Goal: Task Accomplishment & Management: Use online tool/utility

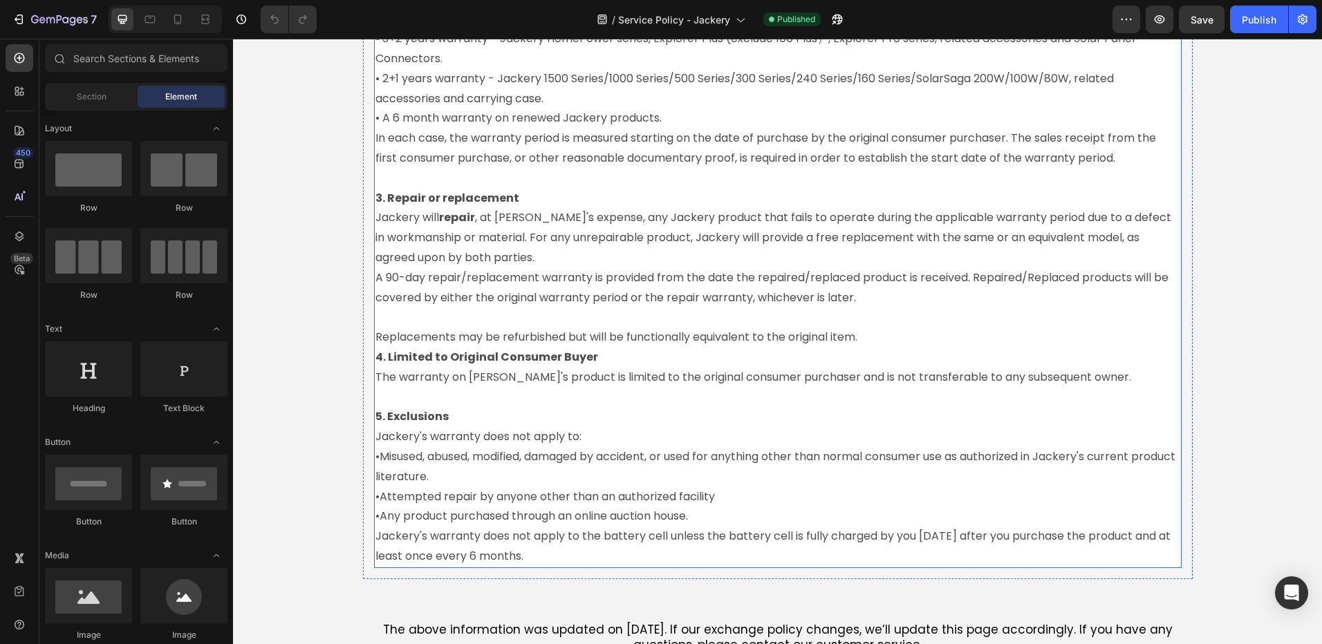
scroll to position [1659, 0]
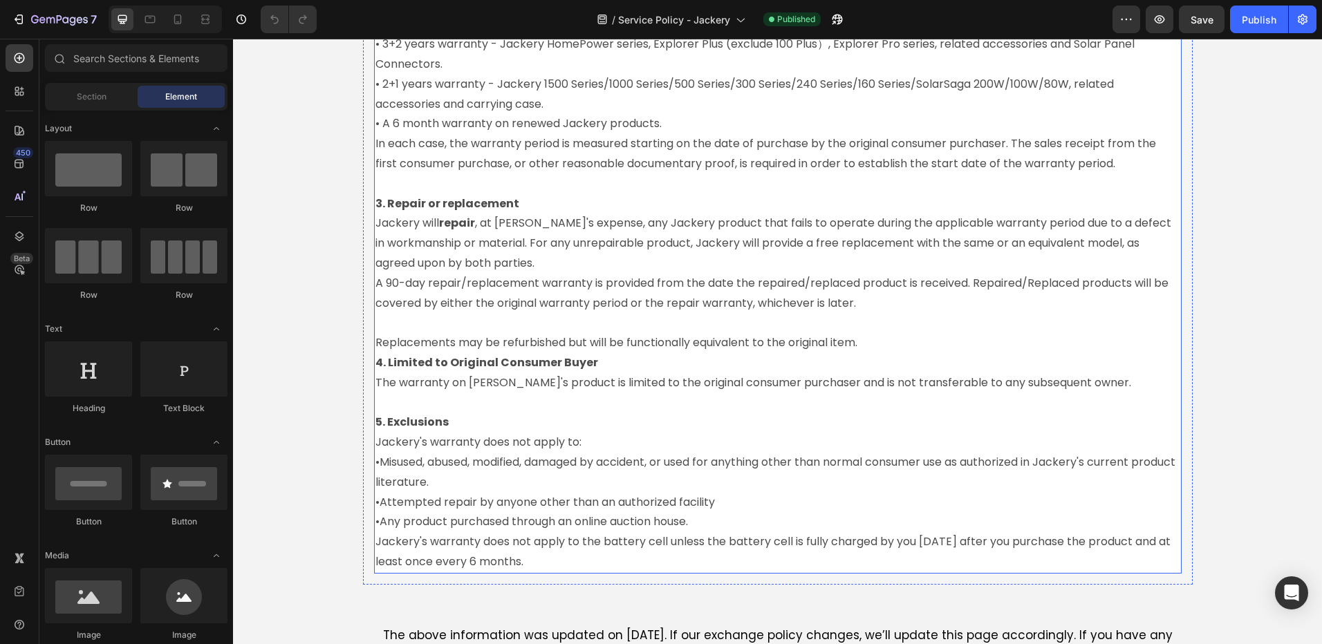
click at [376, 485] on p "•Misused, abused, modified, damaged by accident, or used for anything other tha…" at bounding box center [777, 473] width 805 height 40
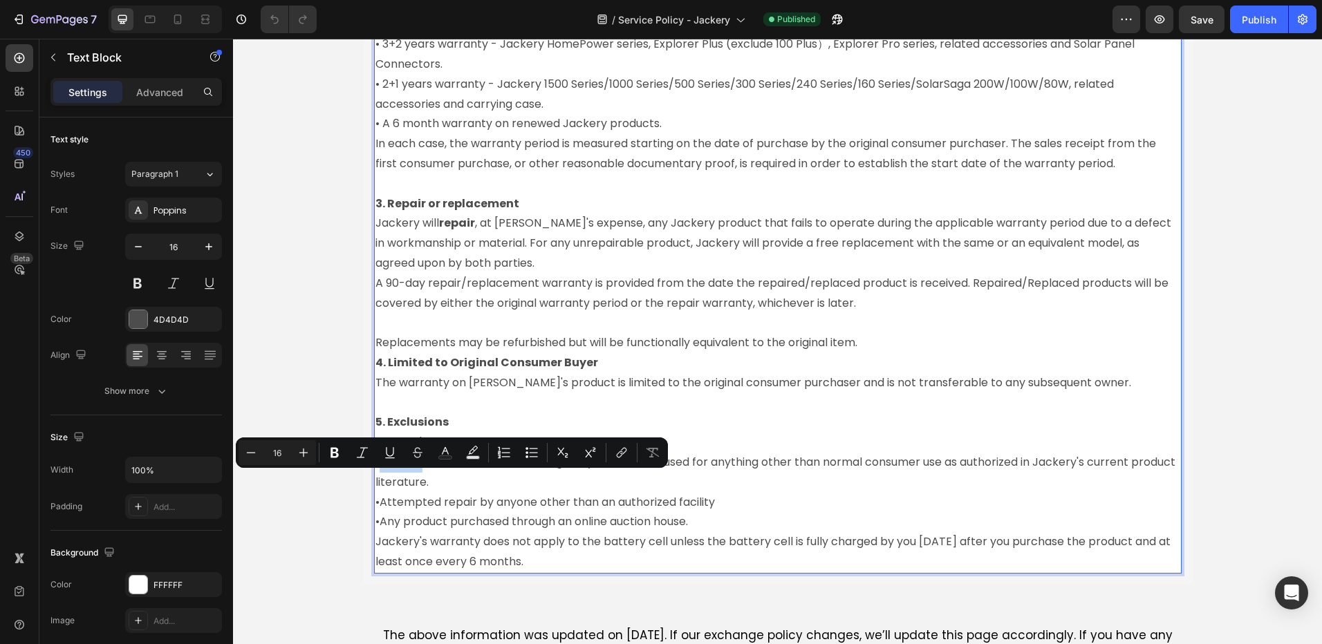
click at [376, 484] on p "•Misused, abused, modified, damaged by accident, or used for anything other tha…" at bounding box center [777, 473] width 805 height 40
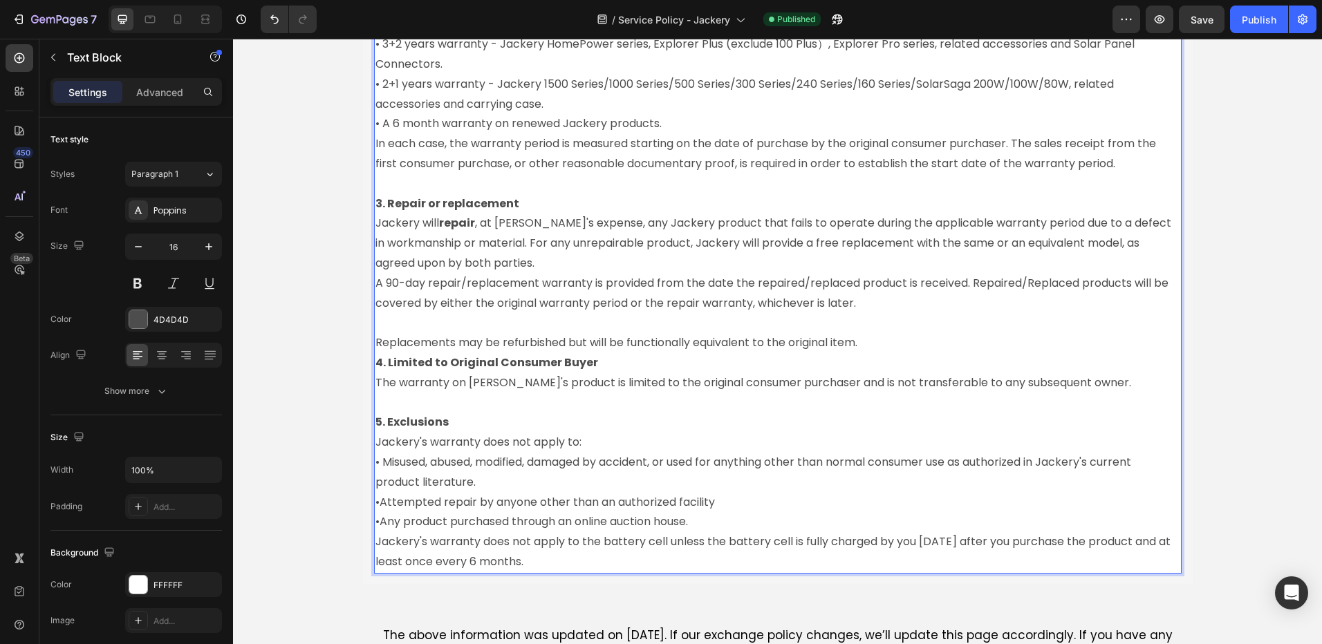
click at [375, 513] on p "•Attempted repair by anyone other than an authorized facility" at bounding box center [777, 503] width 805 height 20
click at [377, 532] on p "•Any product purchased through an online auction house." at bounding box center [777, 522] width 805 height 20
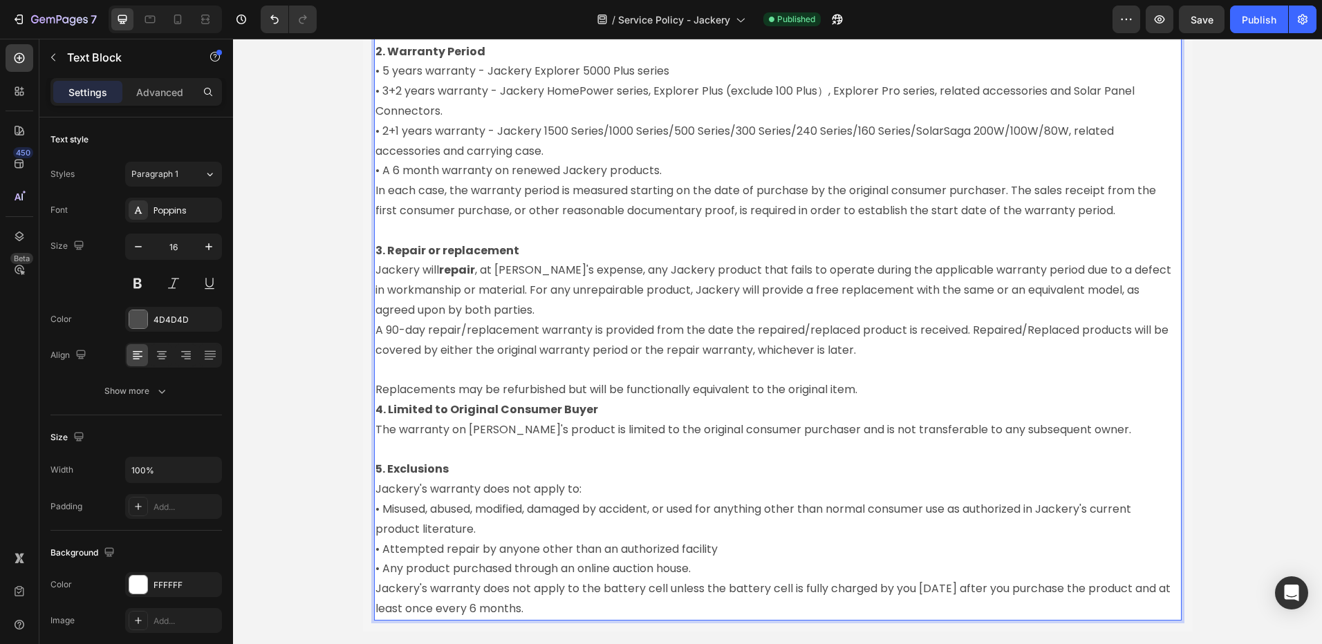
scroll to position [1382, 0]
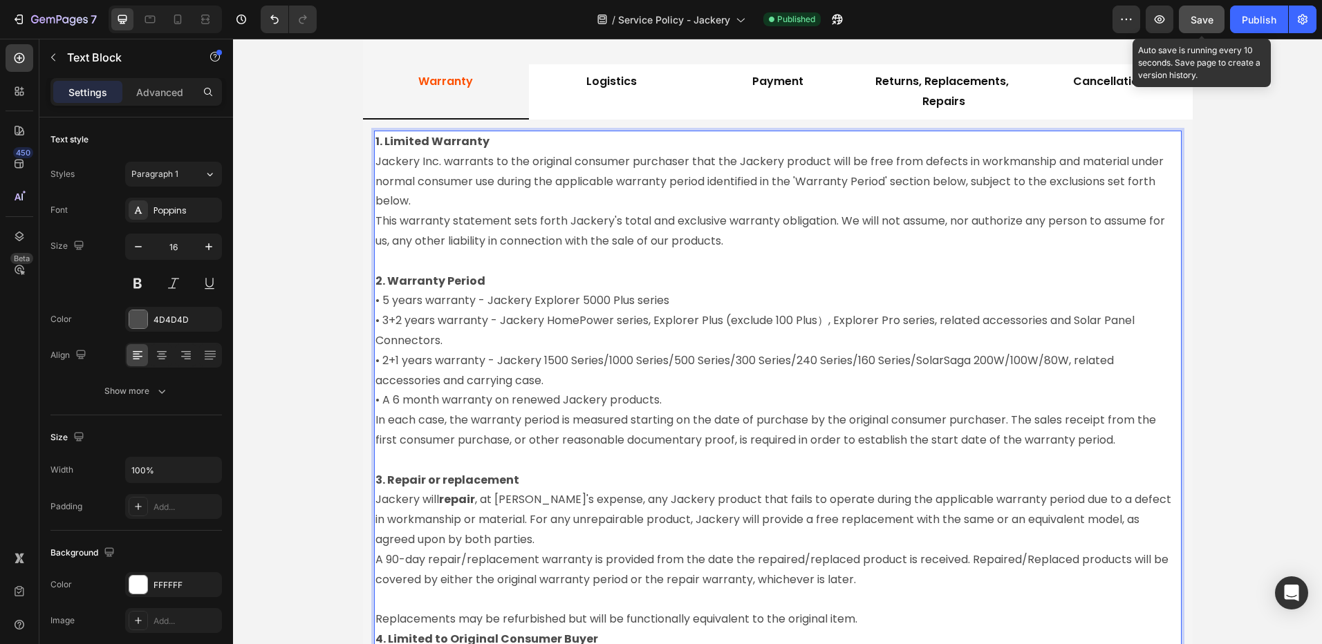
click at [1197, 21] on span "Save" at bounding box center [1201, 20] width 23 height 12
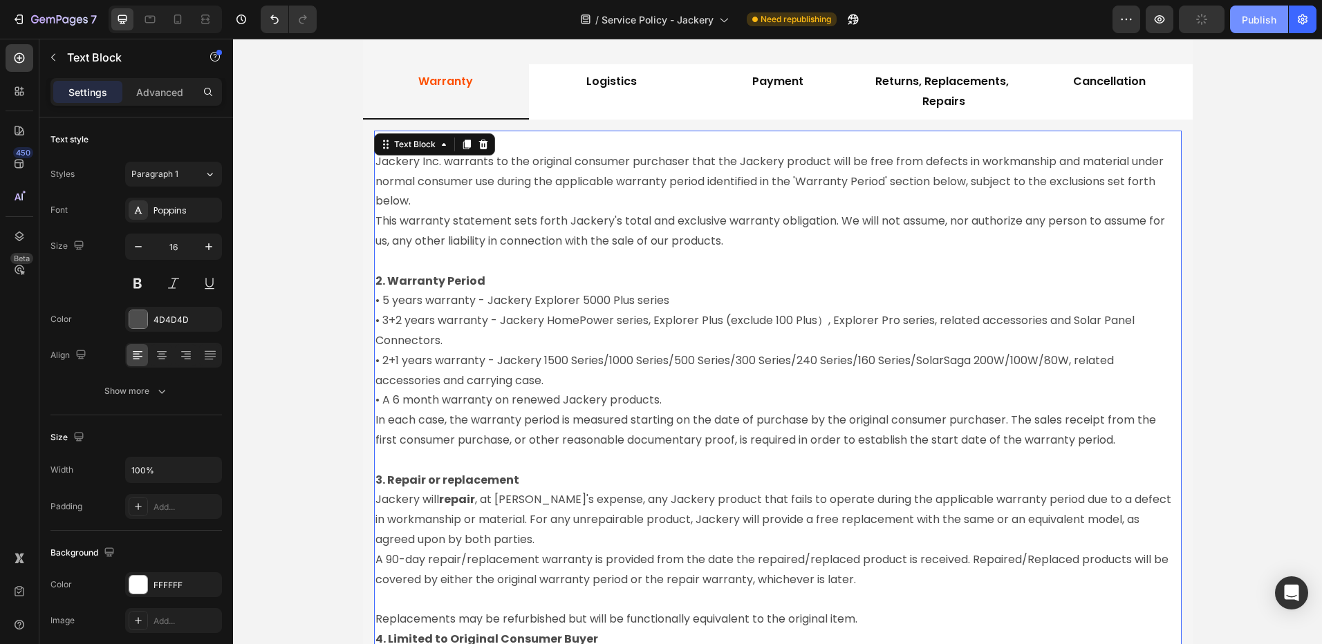
click at [1245, 24] on div "Publish" at bounding box center [1258, 19] width 35 height 15
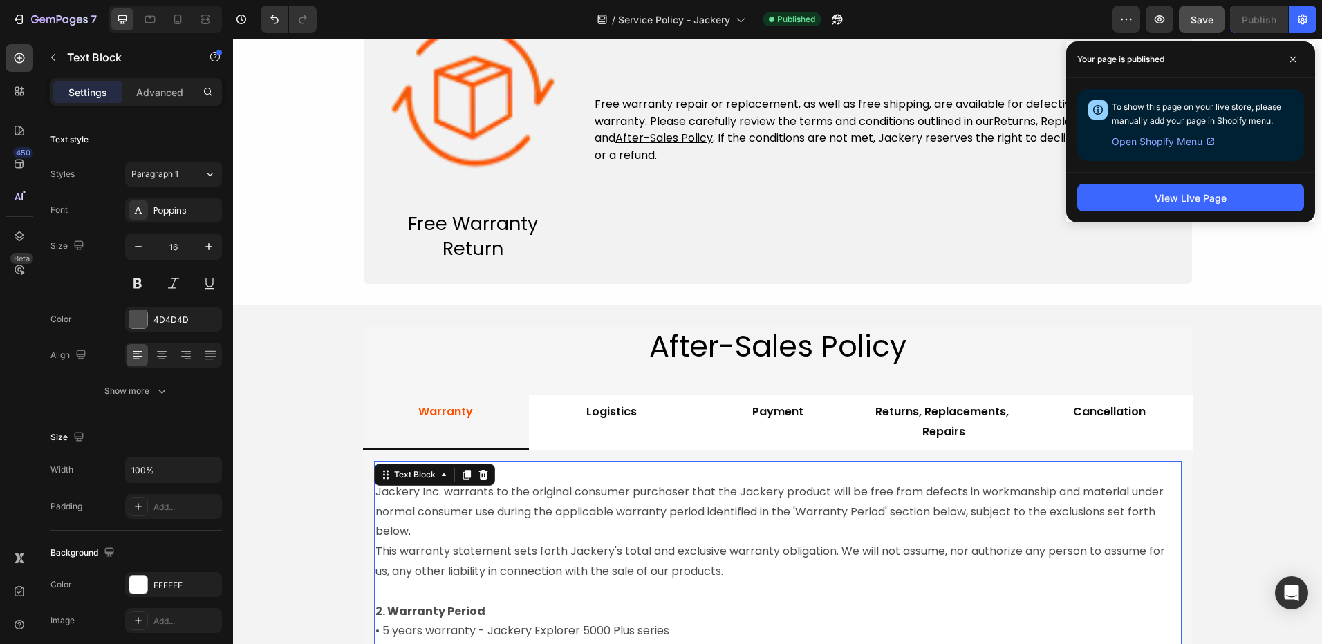
scroll to position [1037, 0]
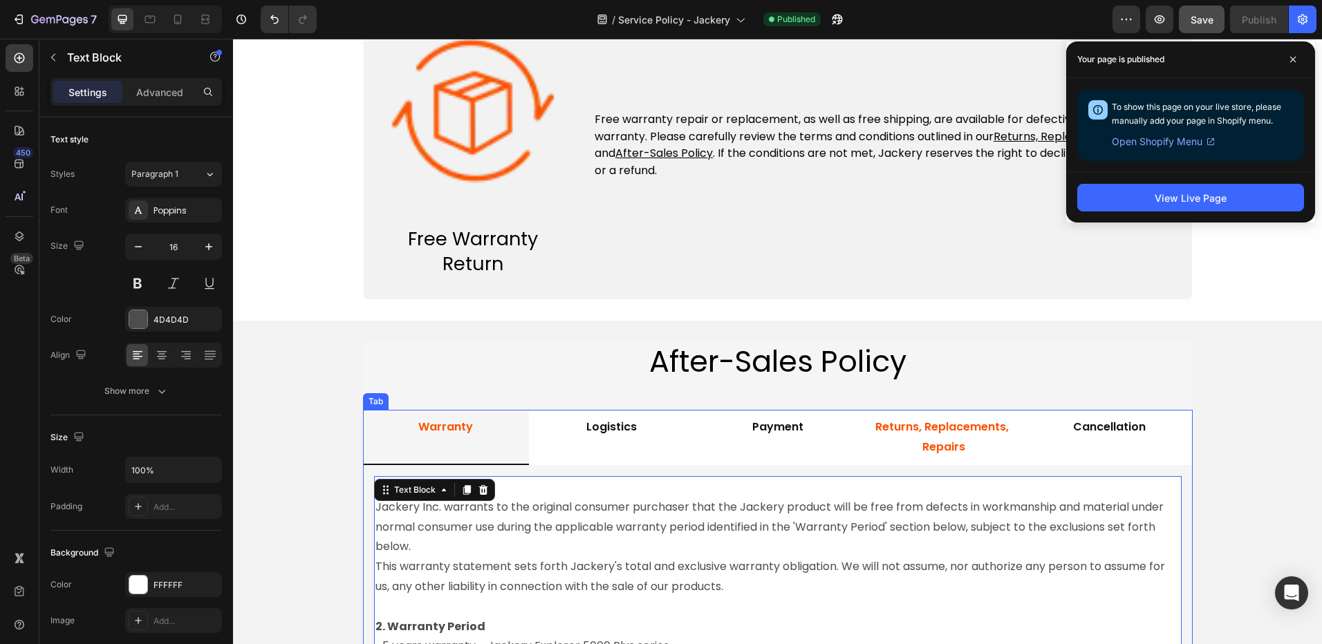
click at [916, 431] on p "Returns, Replacements, Repairs" at bounding box center [944, 438] width 140 height 40
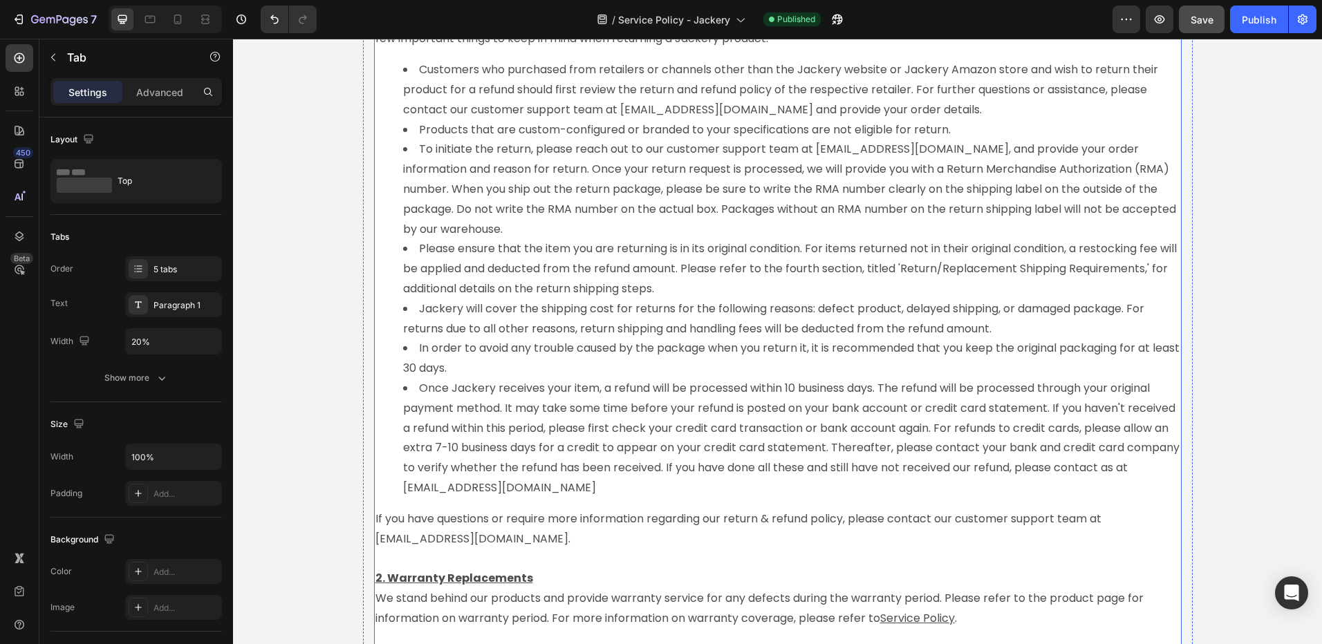
scroll to position [1866, 0]
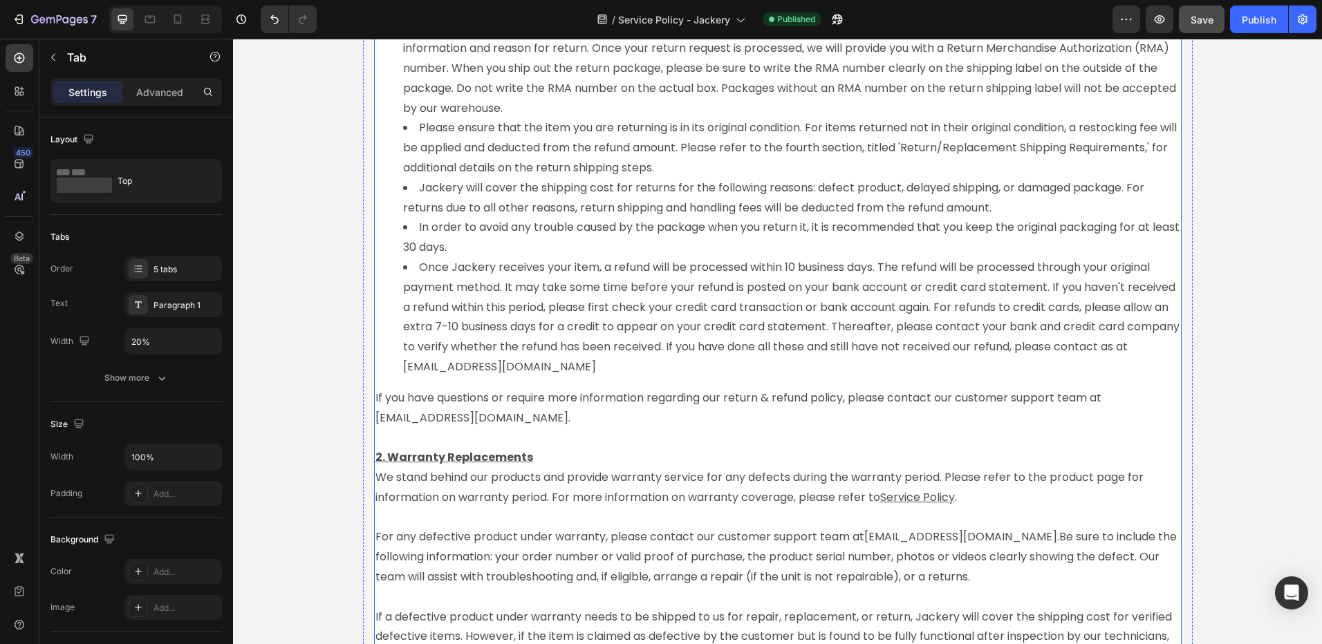
click at [541, 453] on p "2. Warranty Replacements We stand behind our products and provide warranty serv…" at bounding box center [777, 518] width 805 height 140
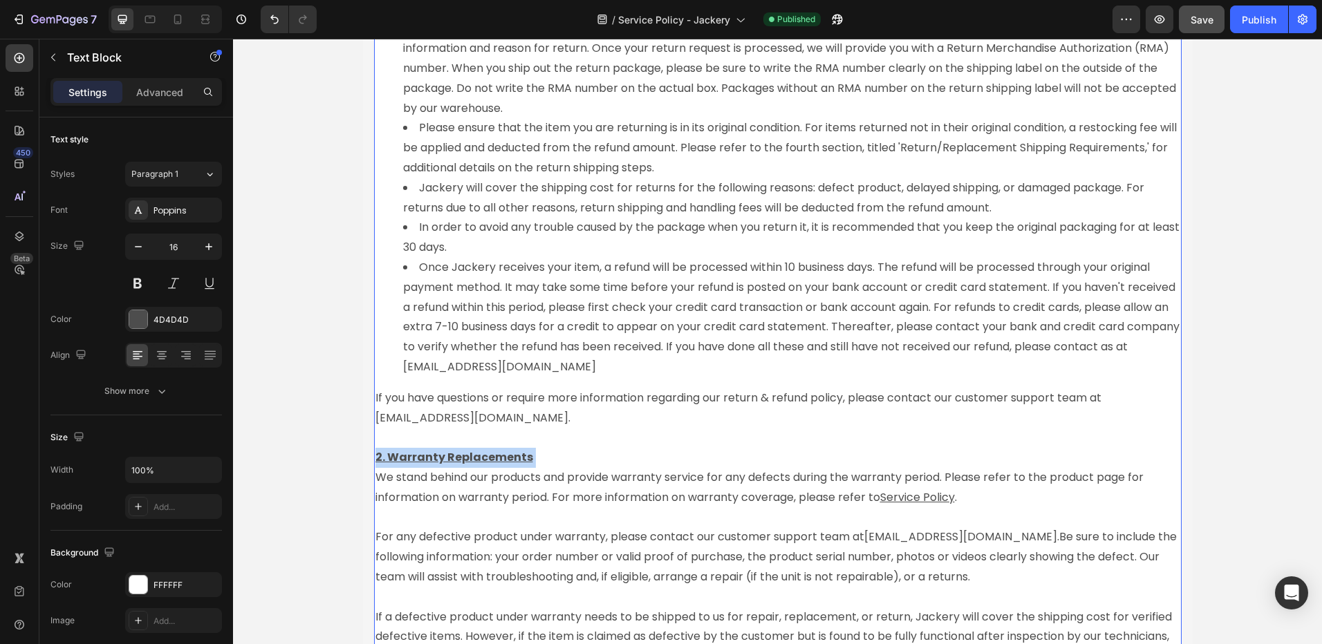
click at [541, 453] on p "2. Warranty Replacements We stand behind our products and provide warranty serv…" at bounding box center [777, 518] width 805 height 140
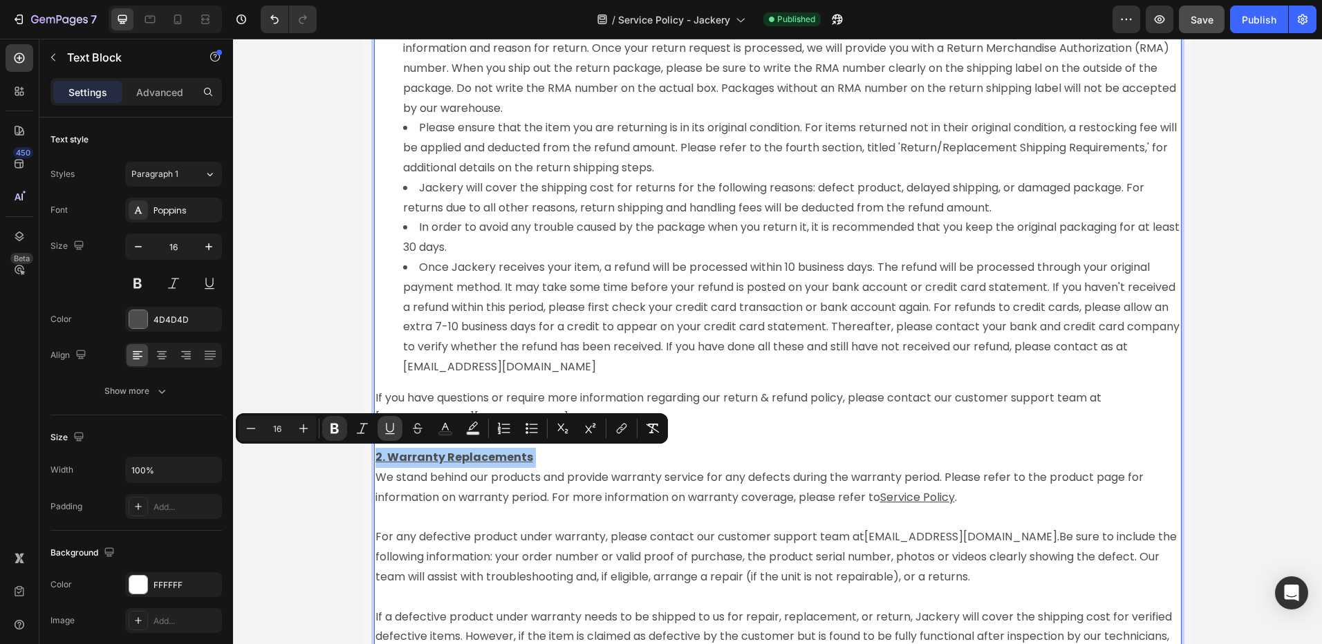
click at [391, 426] on icon "Editor contextual toolbar" at bounding box center [390, 429] width 14 height 14
click at [754, 453] on p "2. Warranty Replacements We stand behind our products and provide warranty serv…" at bounding box center [777, 518] width 805 height 140
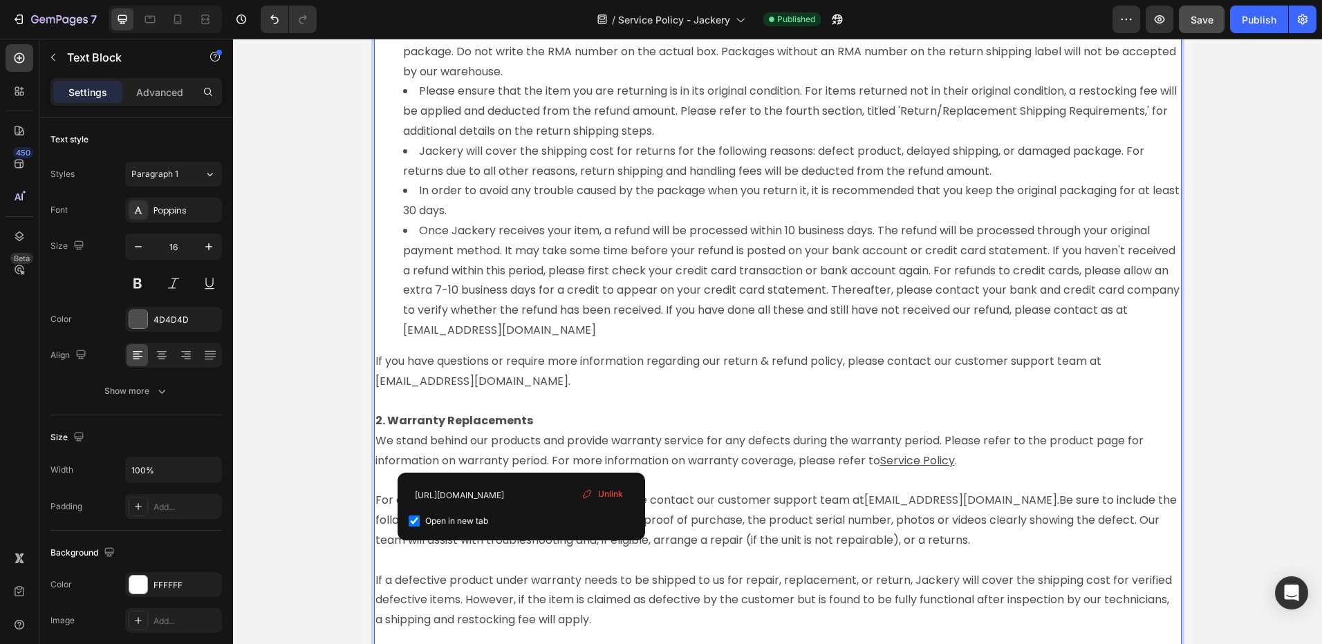
scroll to position [1935, 0]
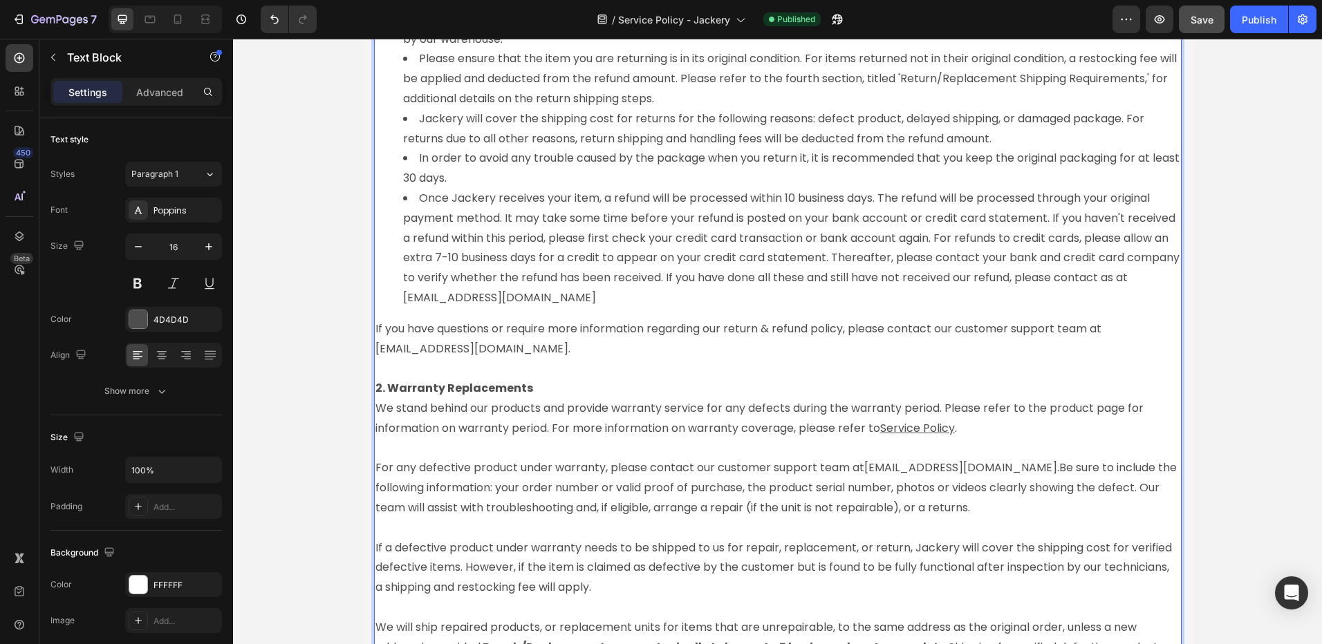
click at [776, 429] on p "2. Warranty Replacements ⁠⁠⁠⁠⁠⁠⁠ We stand behind our products and provide warra…" at bounding box center [777, 449] width 805 height 140
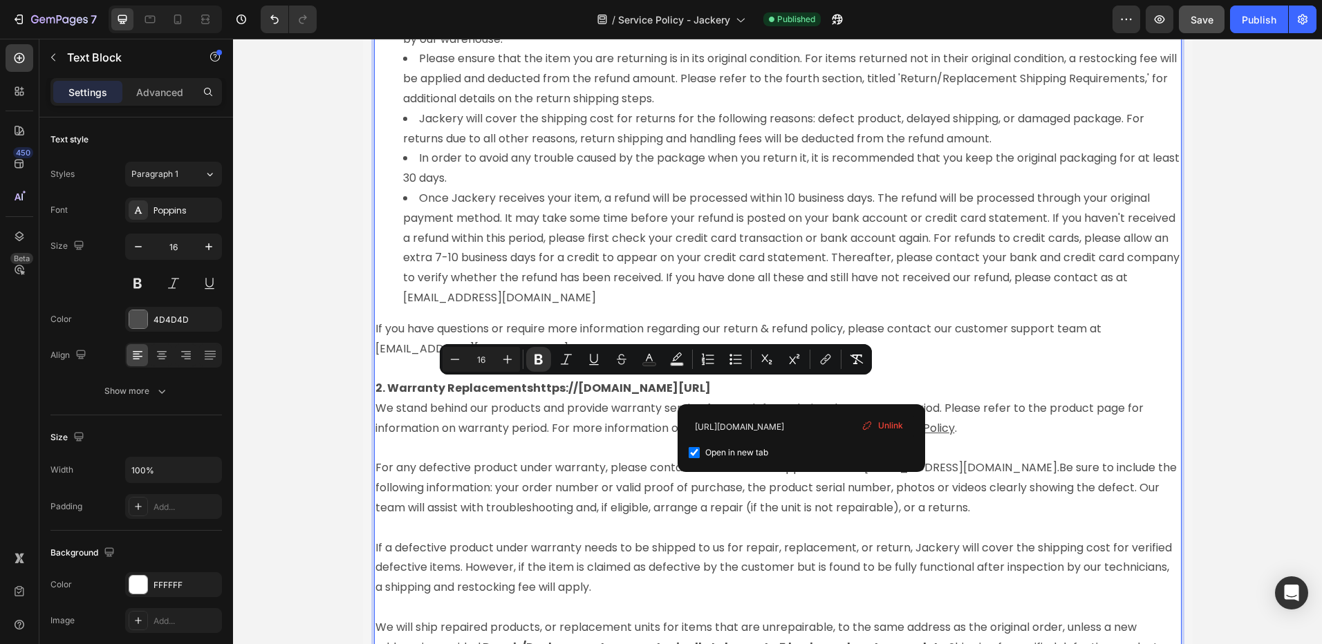
drag, startPoint x: 810, startPoint y: 393, endPoint x: 513, endPoint y: 393, distance: 297.2
click at [513, 393] on p "2. Warranty Replacementshttps://[DOMAIN_NAME][URL] We stand behind our products…" at bounding box center [777, 449] width 805 height 140
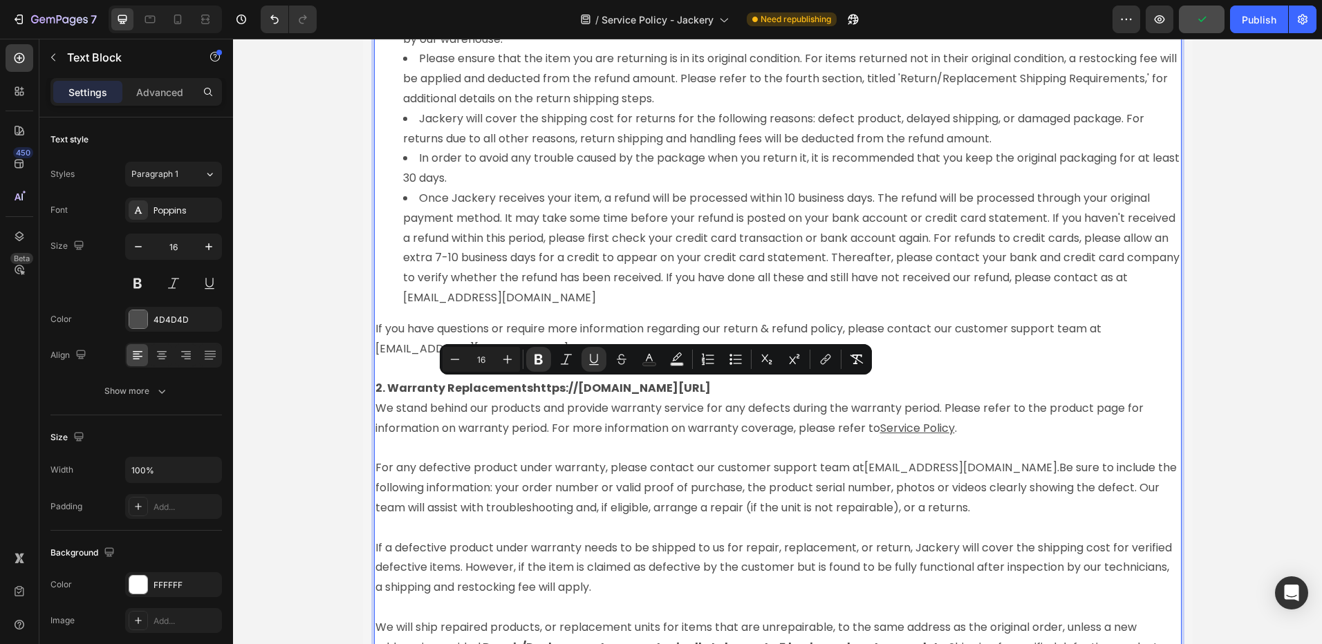
click at [803, 388] on p "2. Warranty Replacementshttps://[DOMAIN_NAME][URL] We stand behind our products…" at bounding box center [777, 449] width 805 height 140
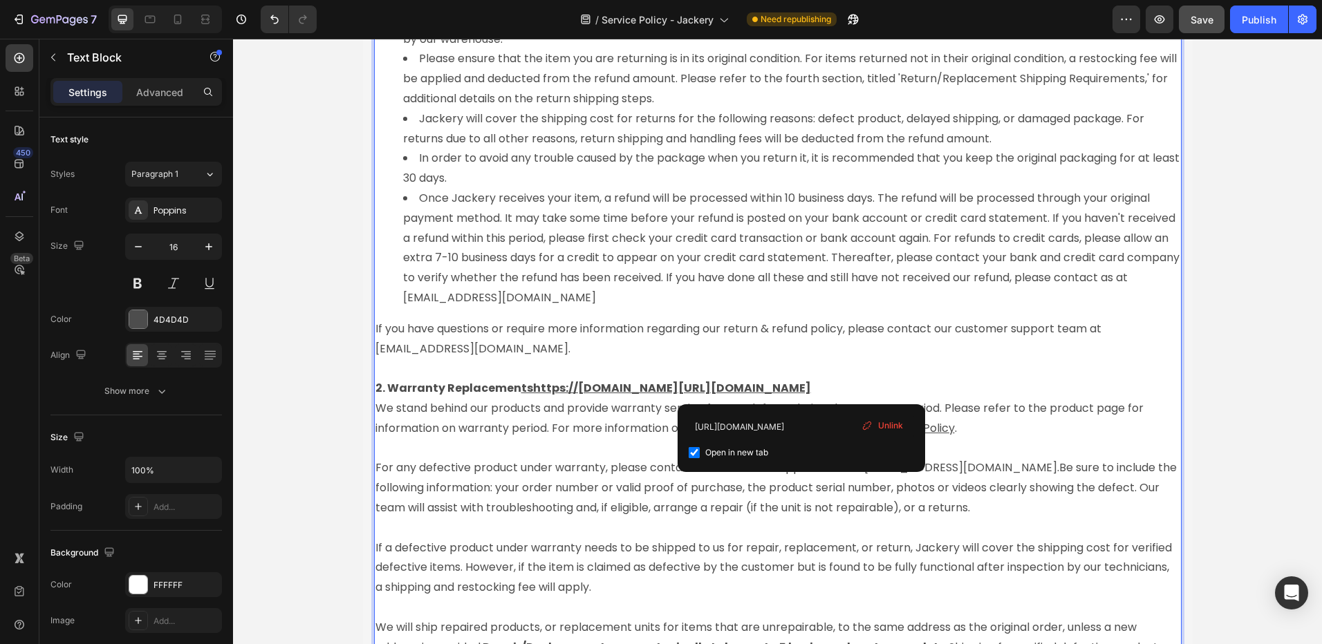
drag, startPoint x: 803, startPoint y: 388, endPoint x: 597, endPoint y: 386, distance: 206.0
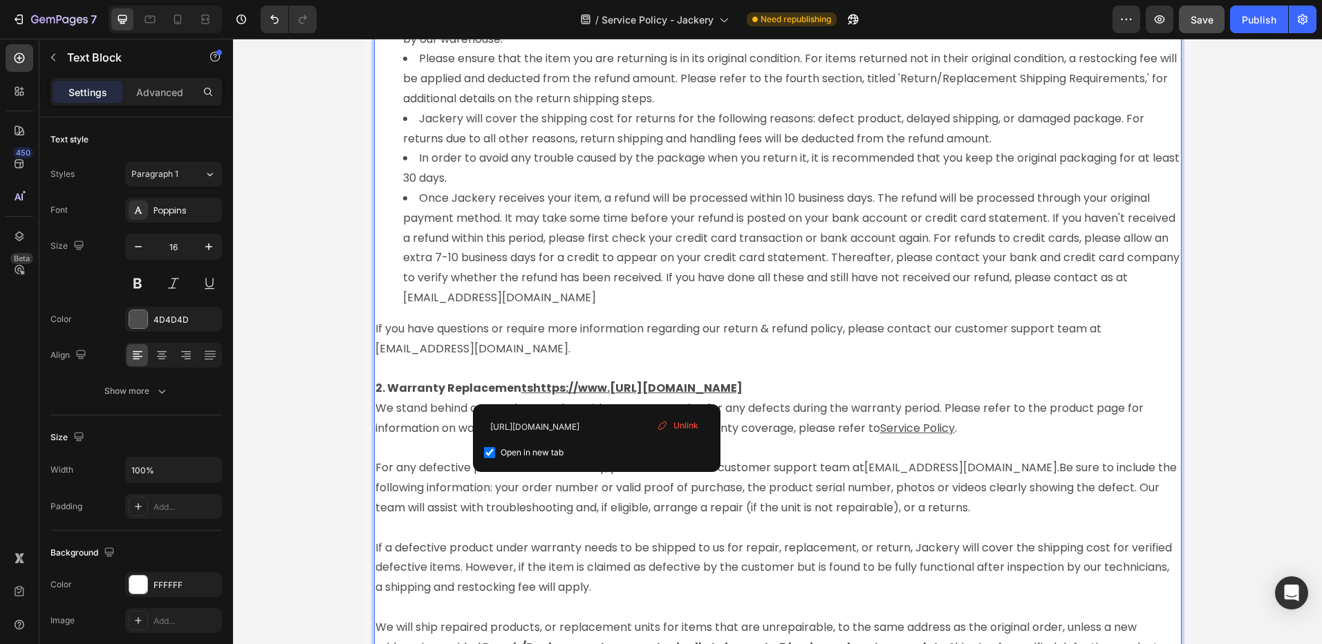
click at [905, 385] on p "2. Warranty Replacemen tshttps://www.[URL][DOMAIN_NAME] We stand behind our pro…" at bounding box center [777, 449] width 805 height 140
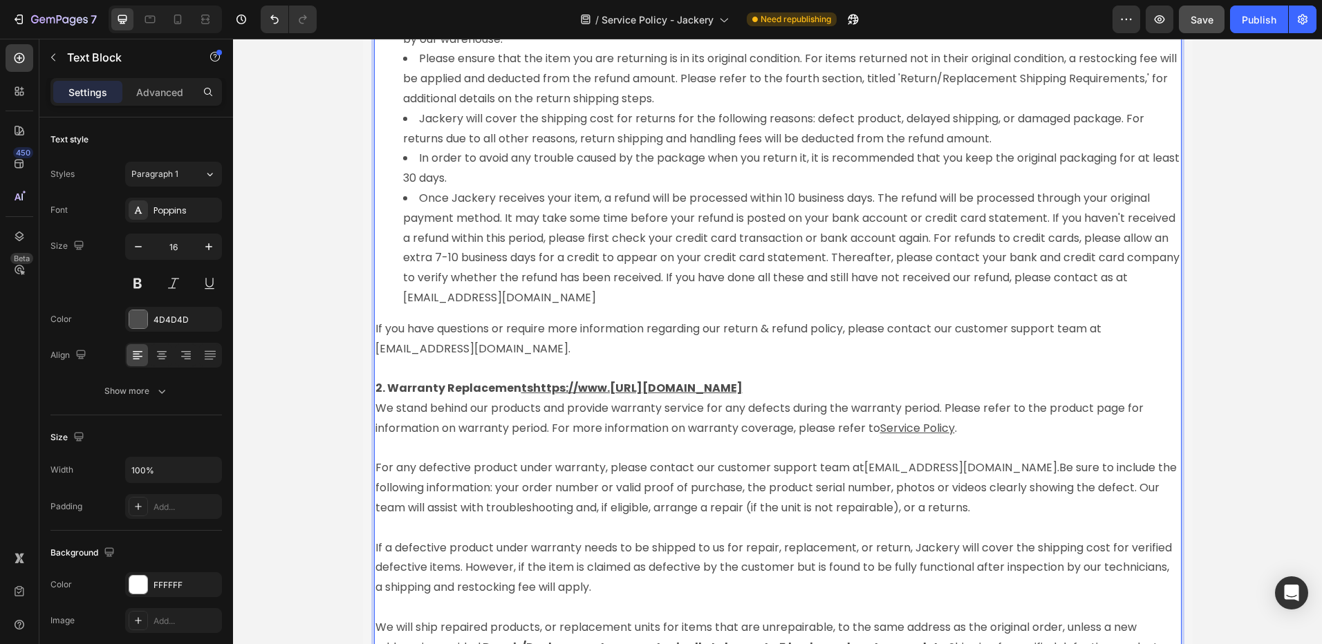
drag, startPoint x: 899, startPoint y: 385, endPoint x: 583, endPoint y: 392, distance: 316.0
click at [583, 392] on p "2. Warranty Replacemen tshttps://www.[URL][DOMAIN_NAME] We stand behind our pro…" at bounding box center [777, 449] width 805 height 140
click at [716, 372] on p "Rich Text Editor. Editing area: main" at bounding box center [777, 369] width 805 height 20
click at [480, 393] on strong "2. Warranty Replacemen" at bounding box center [448, 388] width 146 height 16
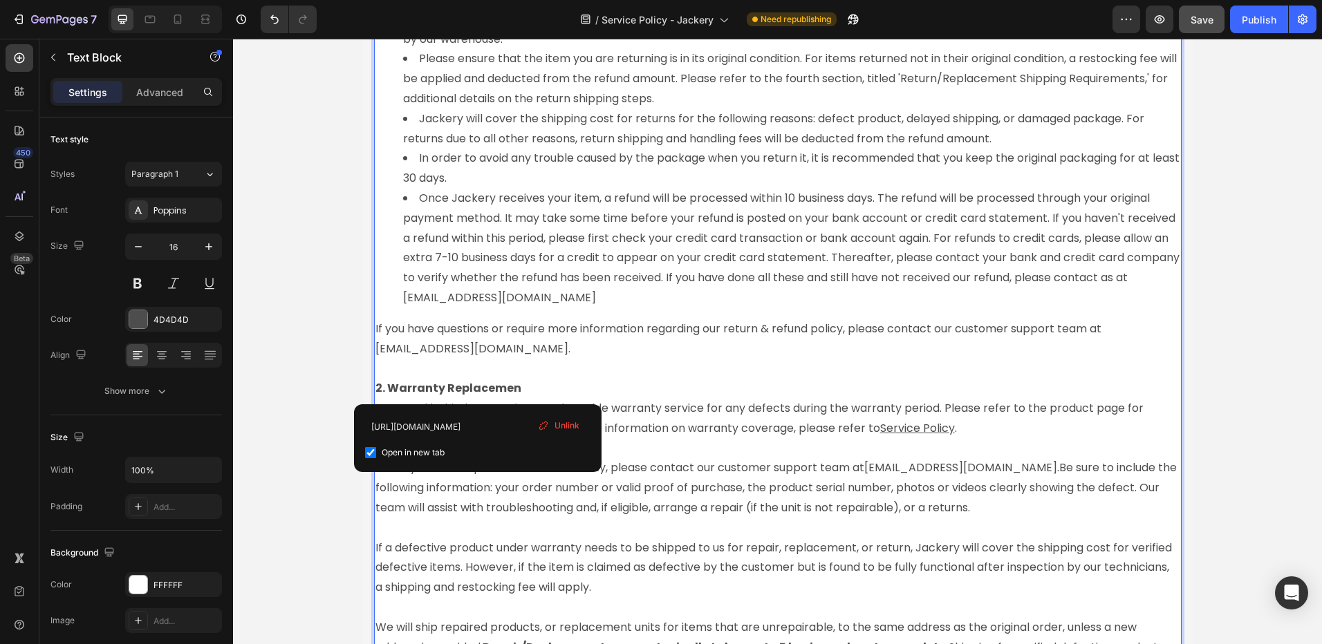
click at [557, 422] on span "Unlink" at bounding box center [566, 426] width 25 height 12
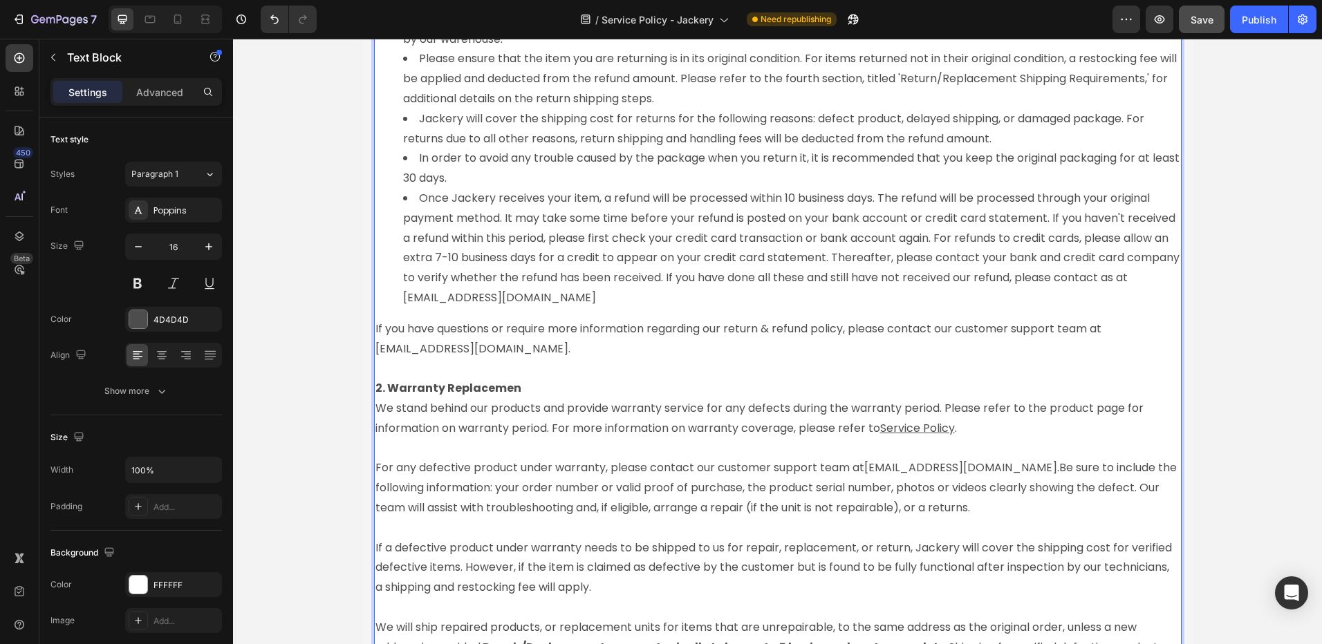
click at [521, 384] on p "2. Warranty Replacemen We stand behind our products and provide warranty servic…" at bounding box center [777, 449] width 805 height 140
click at [533, 388] on p "2. Warranty Replacement We stand behind our products and provide warranty servi…" at bounding box center [777, 449] width 805 height 140
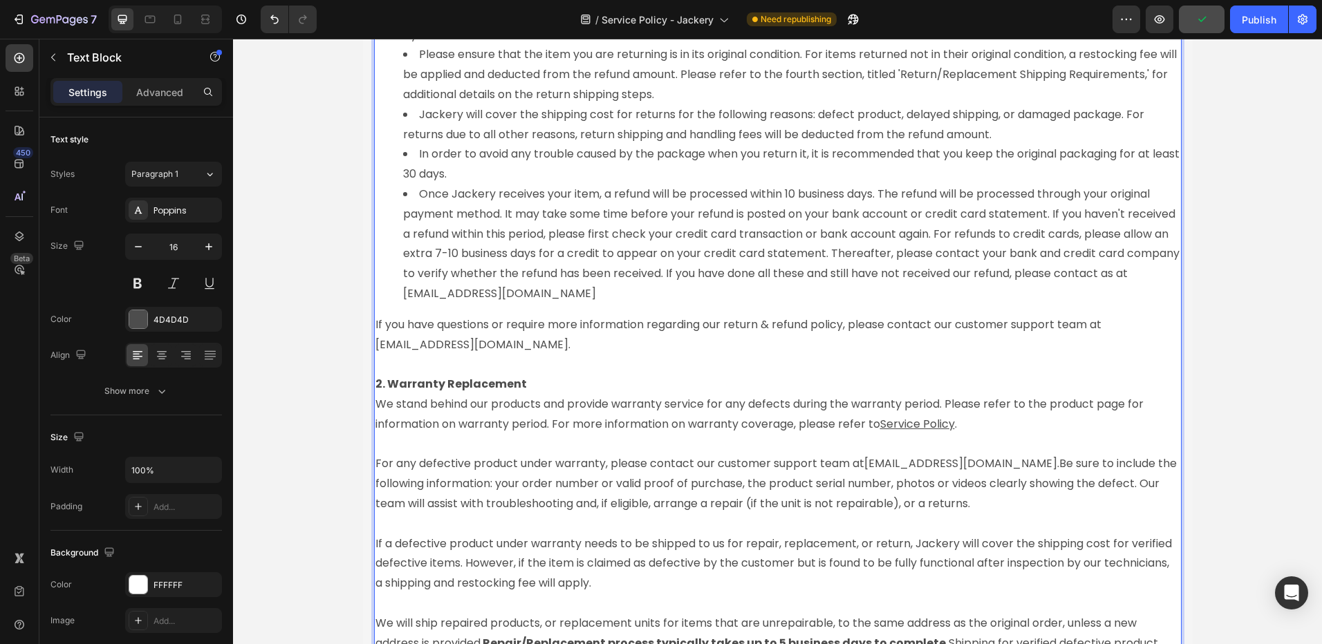
scroll to position [2074, 0]
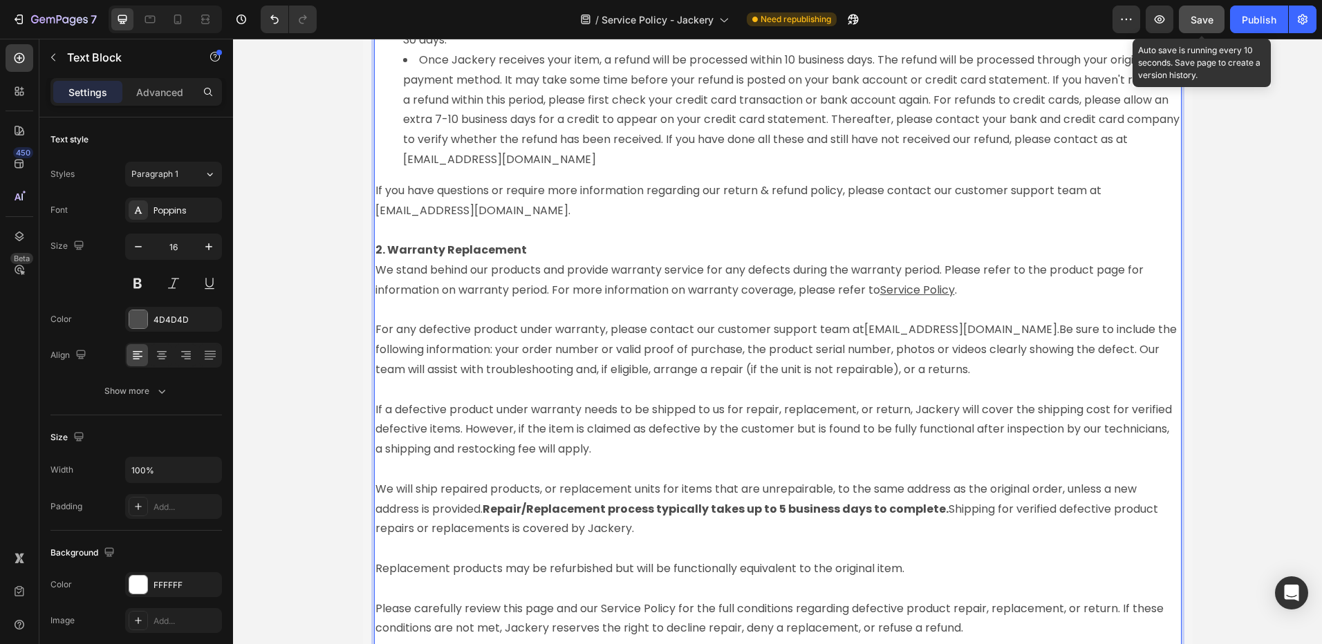
click at [1214, 24] on button "Save" at bounding box center [1202, 20] width 46 height 28
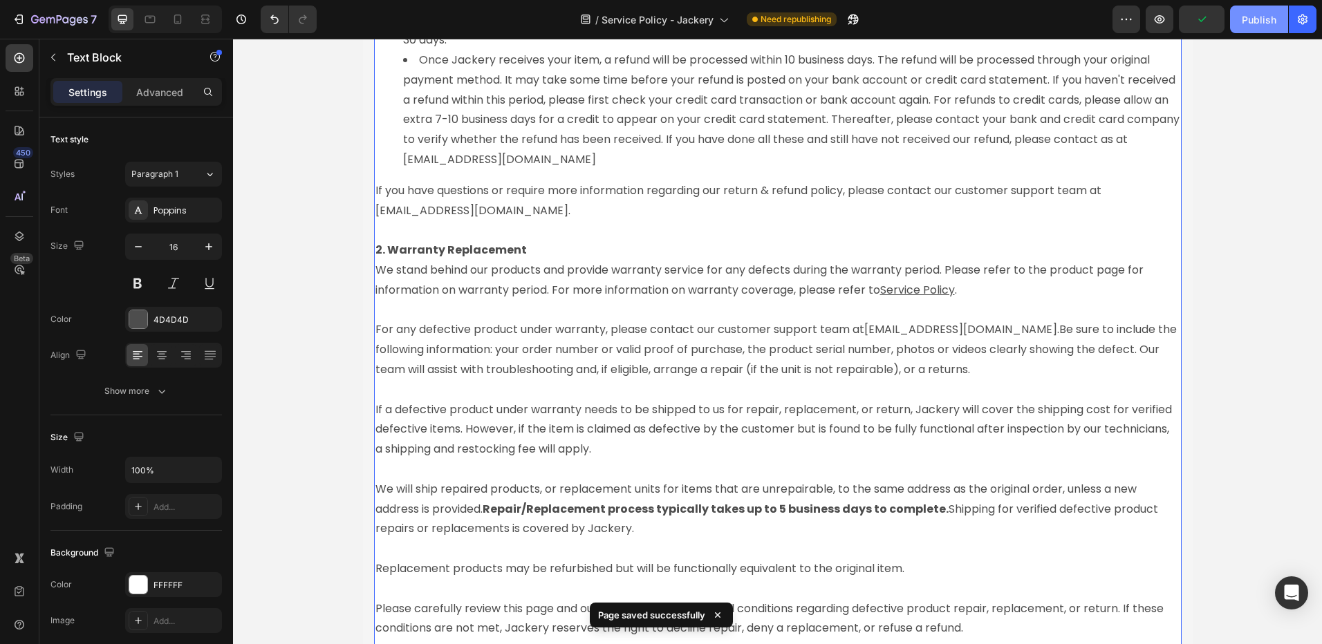
click at [1250, 23] on div "Publish" at bounding box center [1258, 19] width 35 height 15
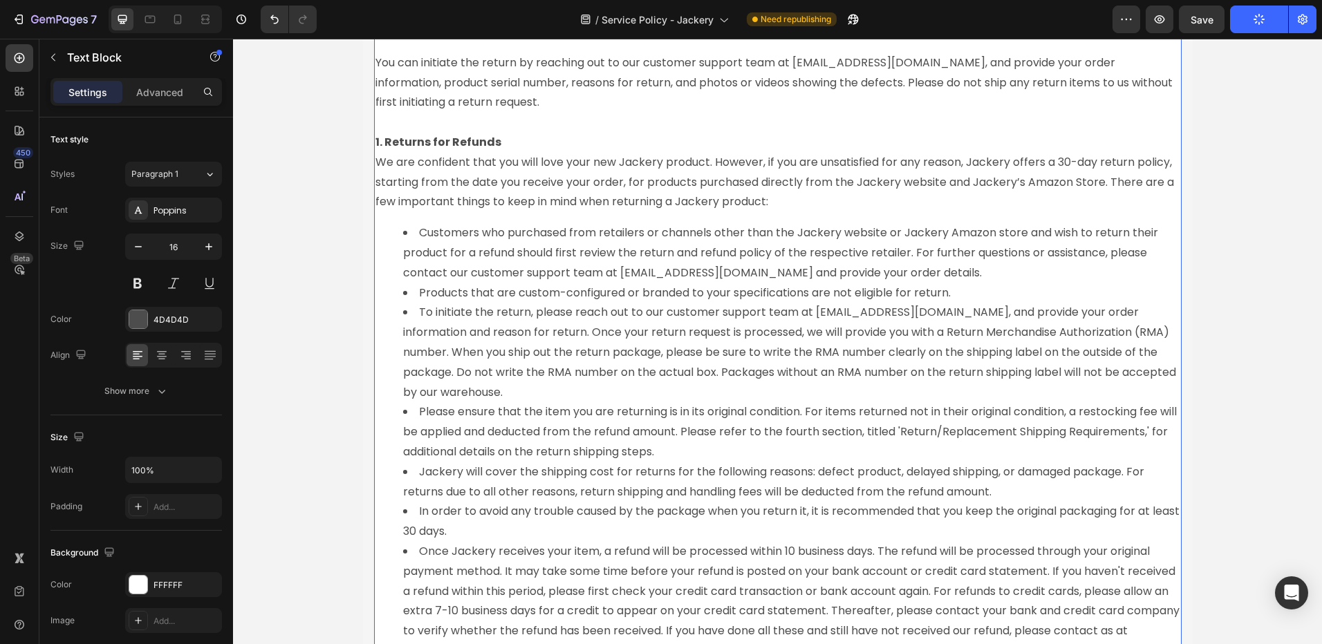
scroll to position [1452, 0]
